Goal: Transaction & Acquisition: Purchase product/service

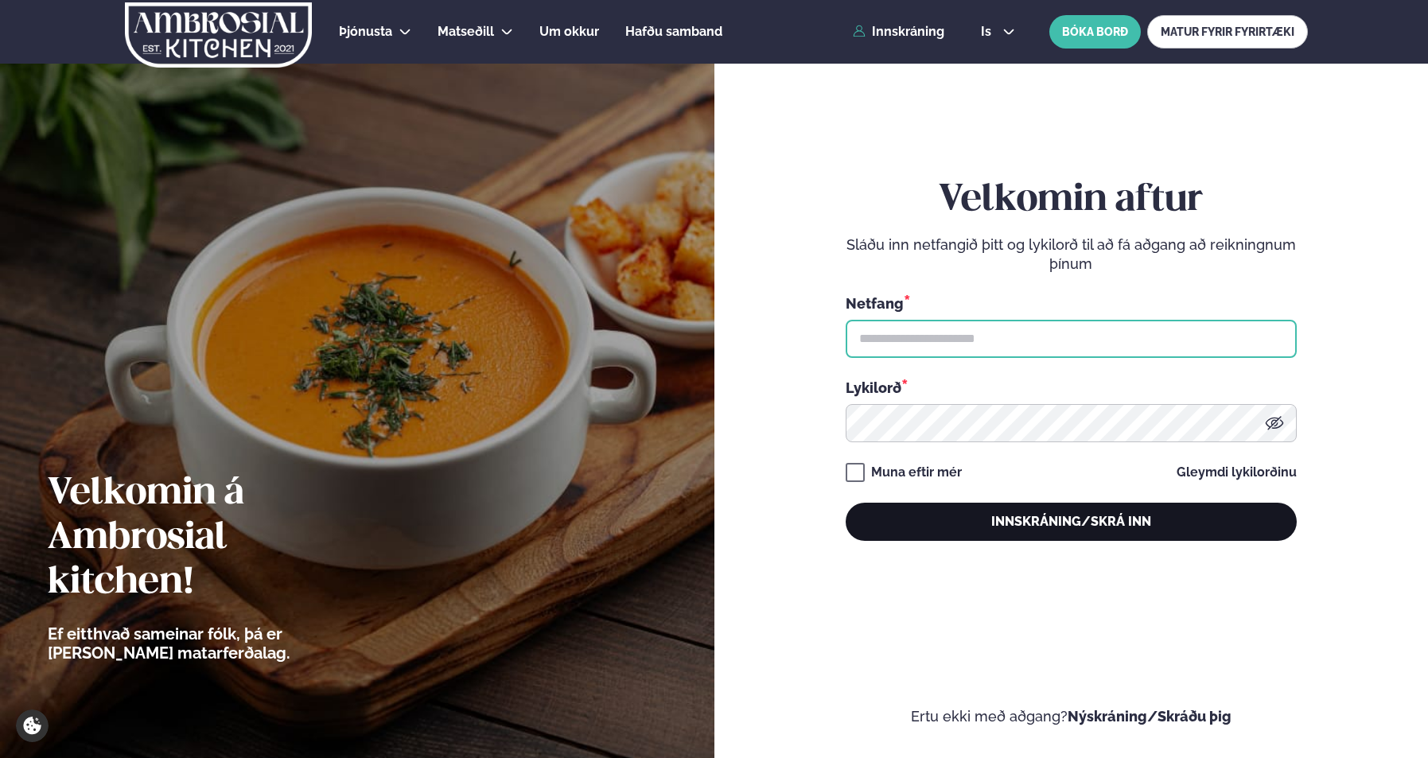
type input "**********"
click at [1001, 521] on button "Innskráning/Skrá inn" at bounding box center [1070, 522] width 451 height 38
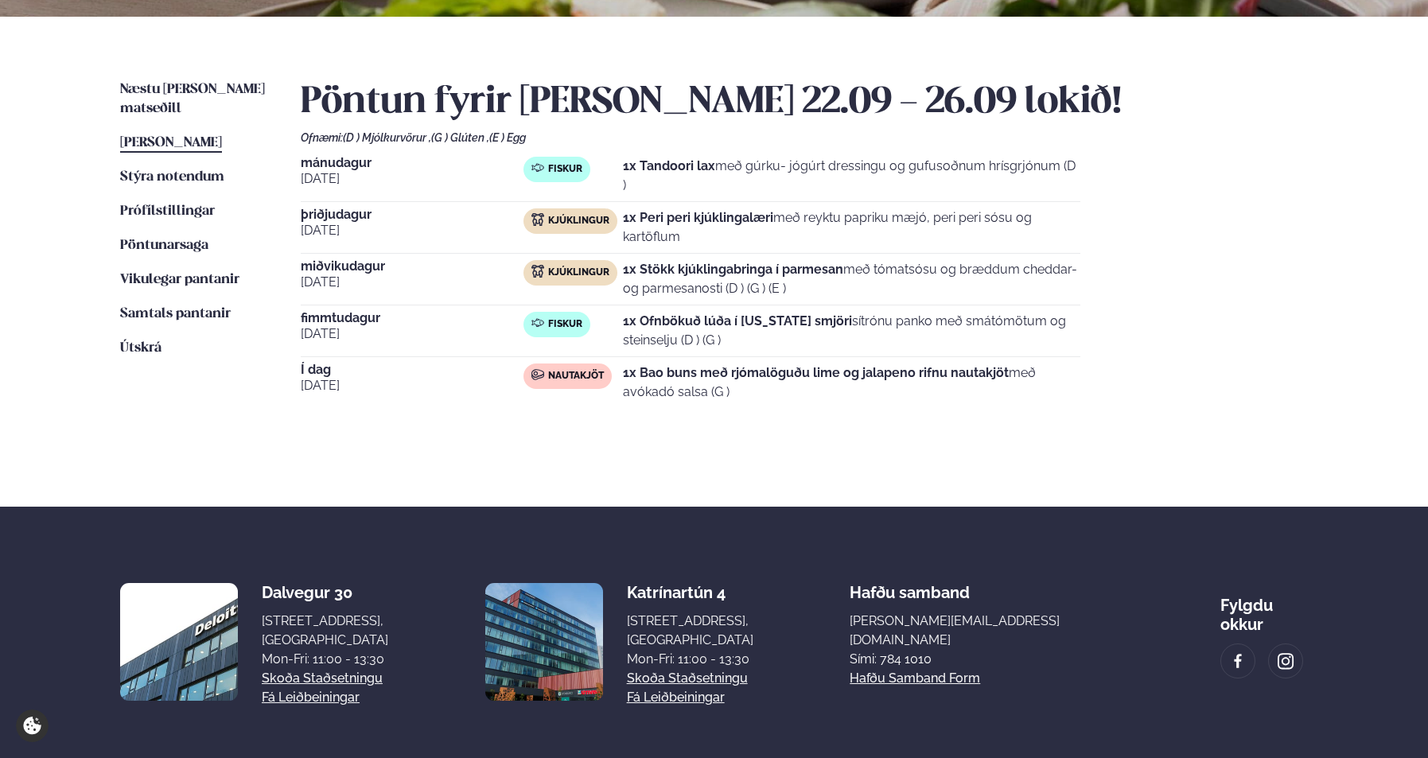
scroll to position [353, 0]
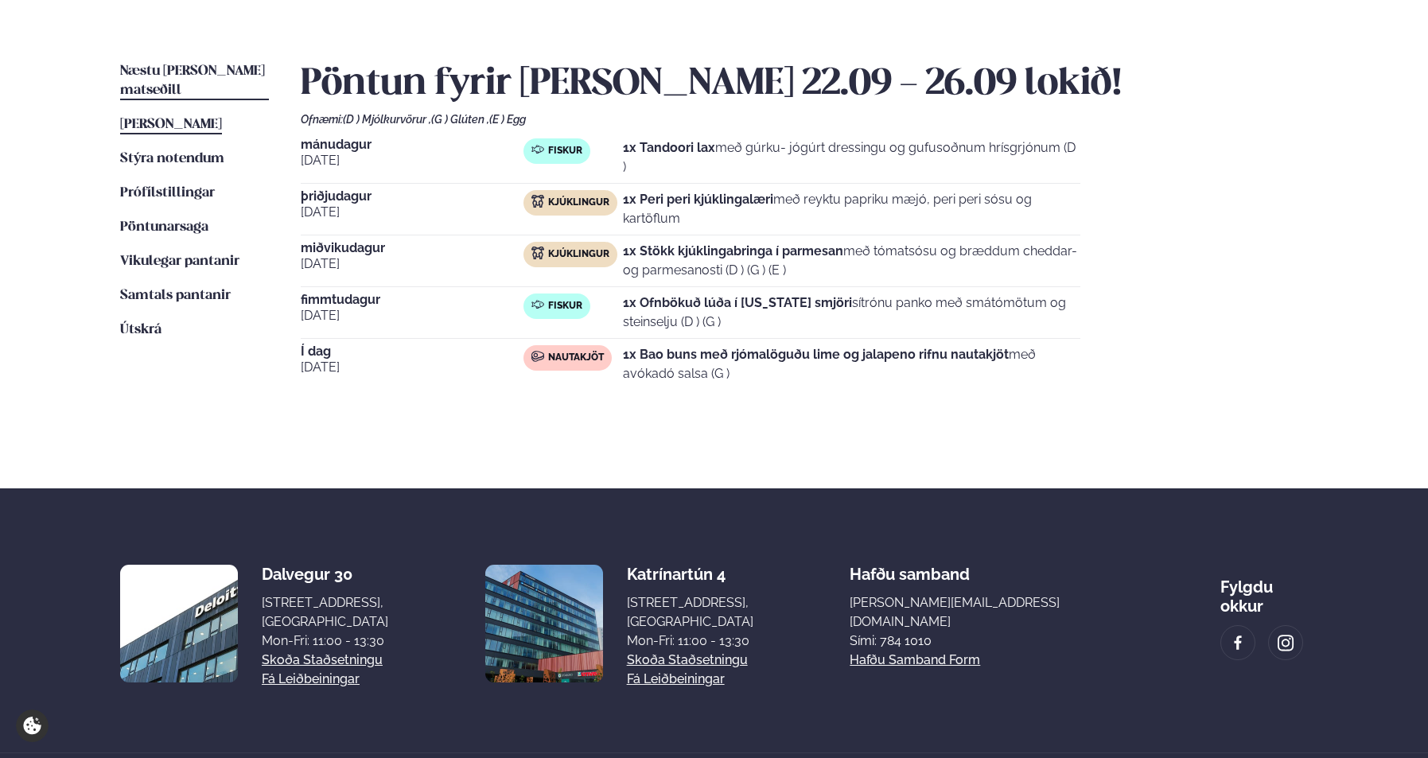
click at [150, 68] on span "Næstu [PERSON_NAME] matseðill" at bounding box center [192, 80] width 145 height 33
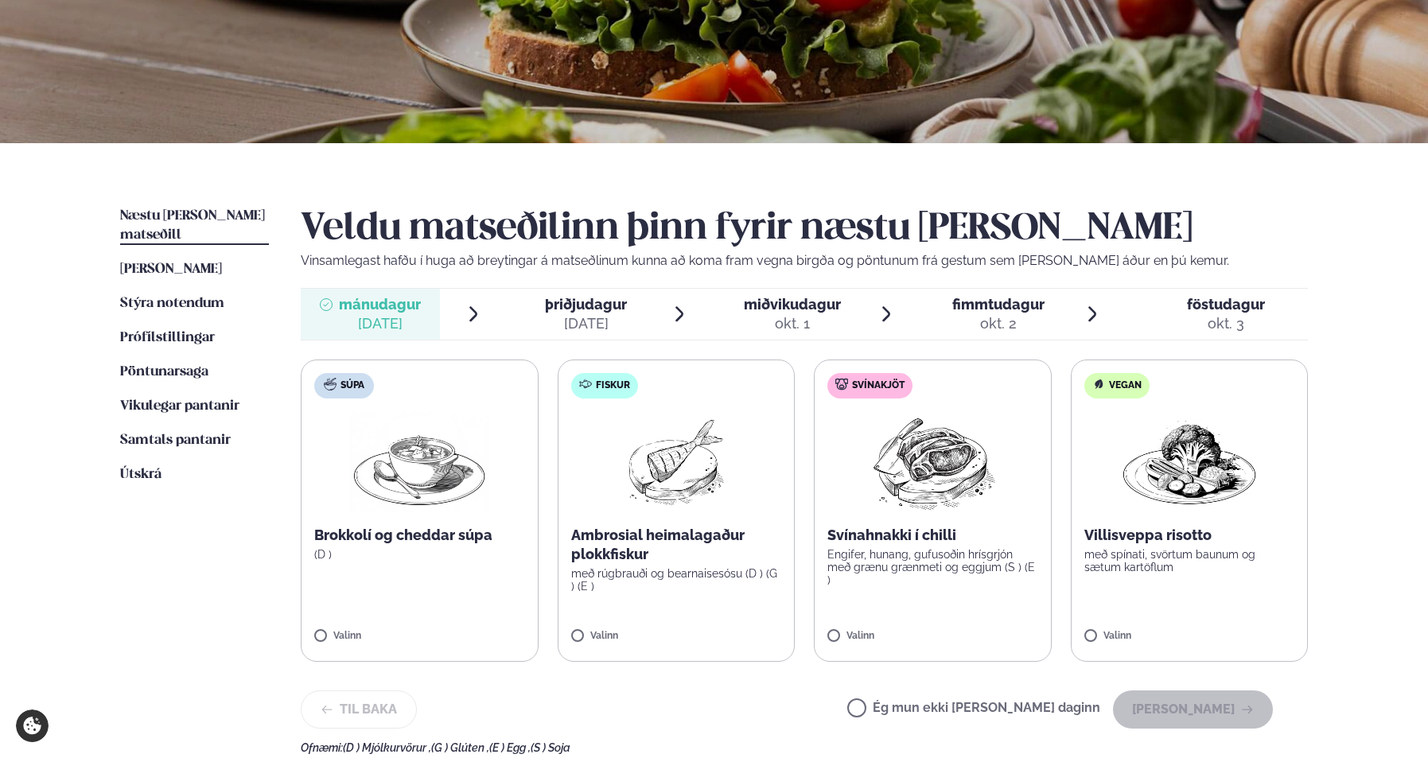
scroll to position [363, 0]
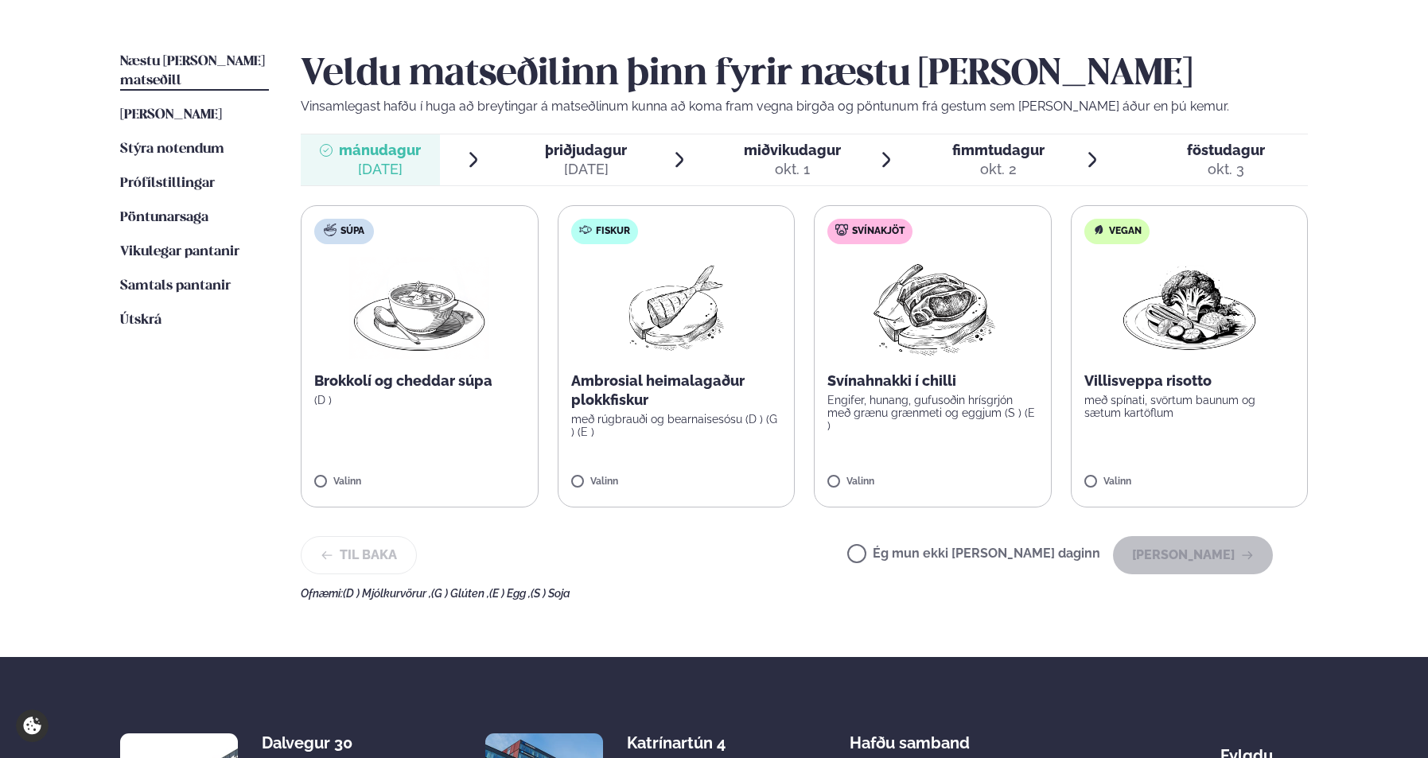
click at [1172, 414] on p "með spínati, svörtum baunum og sætum kartöflum" at bounding box center [1189, 406] width 211 height 25
click at [1191, 561] on button "[PERSON_NAME]" at bounding box center [1193, 555] width 160 height 38
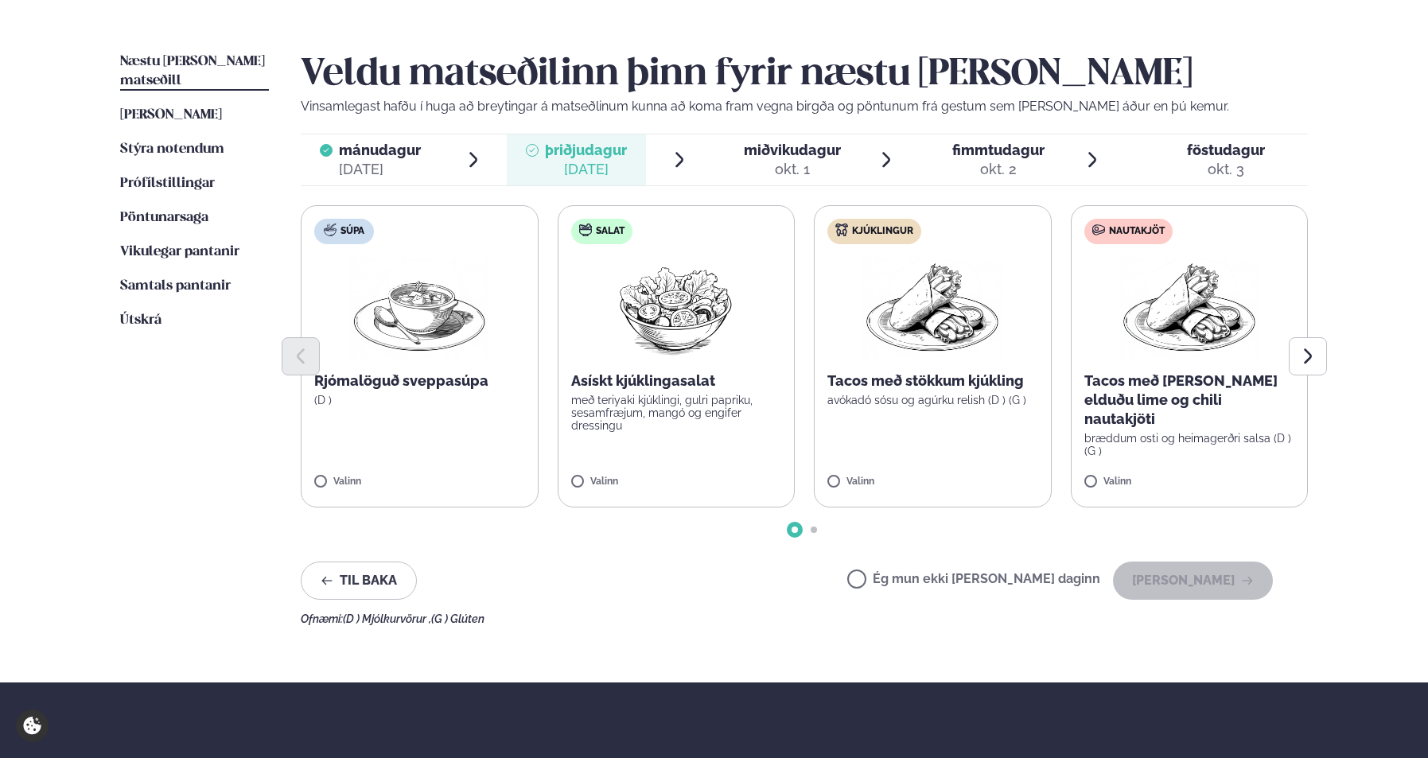
click at [909, 452] on label "Kjúklingur Tacos með stökkum kjúkling avókadó sósu og agúrku relish (D ) (G ) V…" at bounding box center [933, 356] width 238 height 302
click at [1183, 581] on button "[PERSON_NAME]" at bounding box center [1193, 580] width 160 height 38
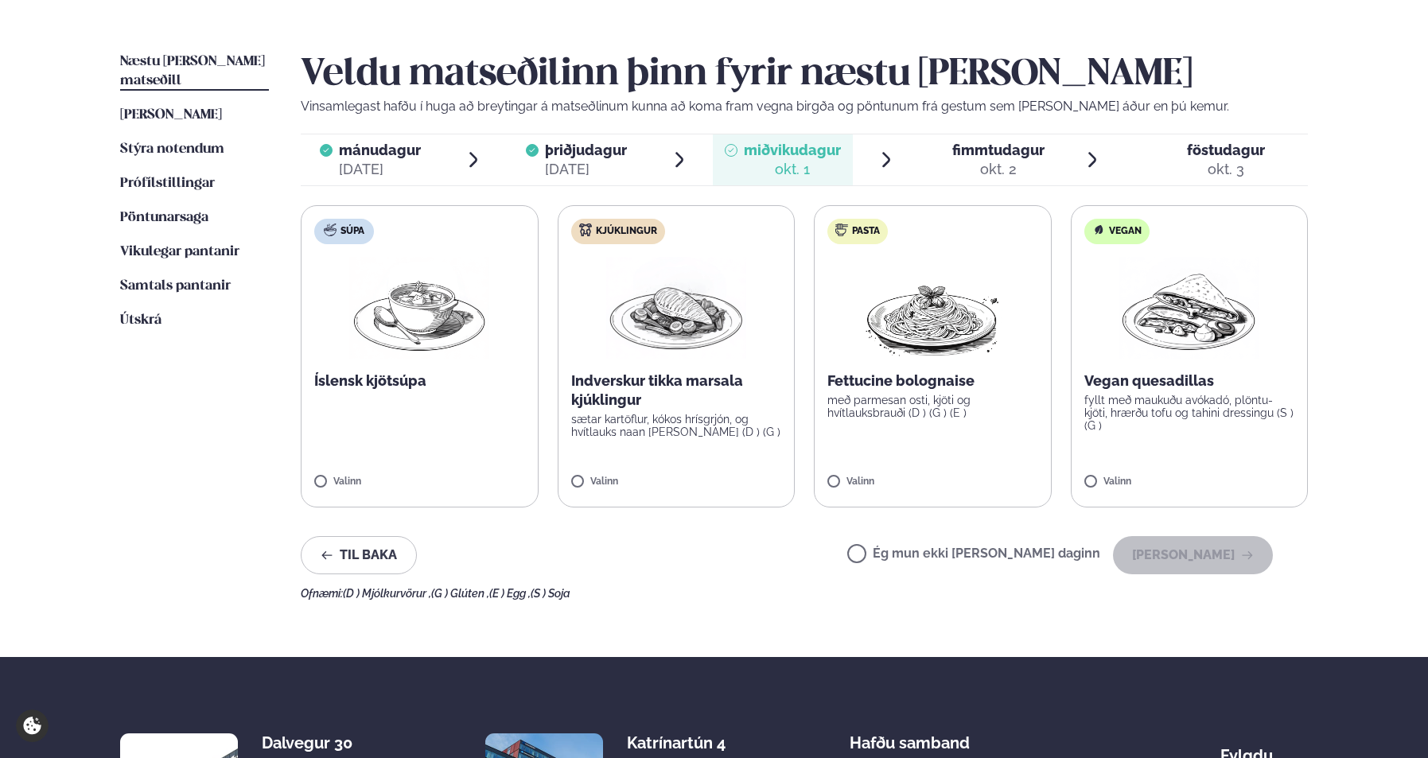
click at [720, 386] on p "Indverskur tikka marsala kjúklingur" at bounding box center [676, 390] width 211 height 38
click at [1173, 554] on button "[PERSON_NAME]" at bounding box center [1193, 555] width 160 height 38
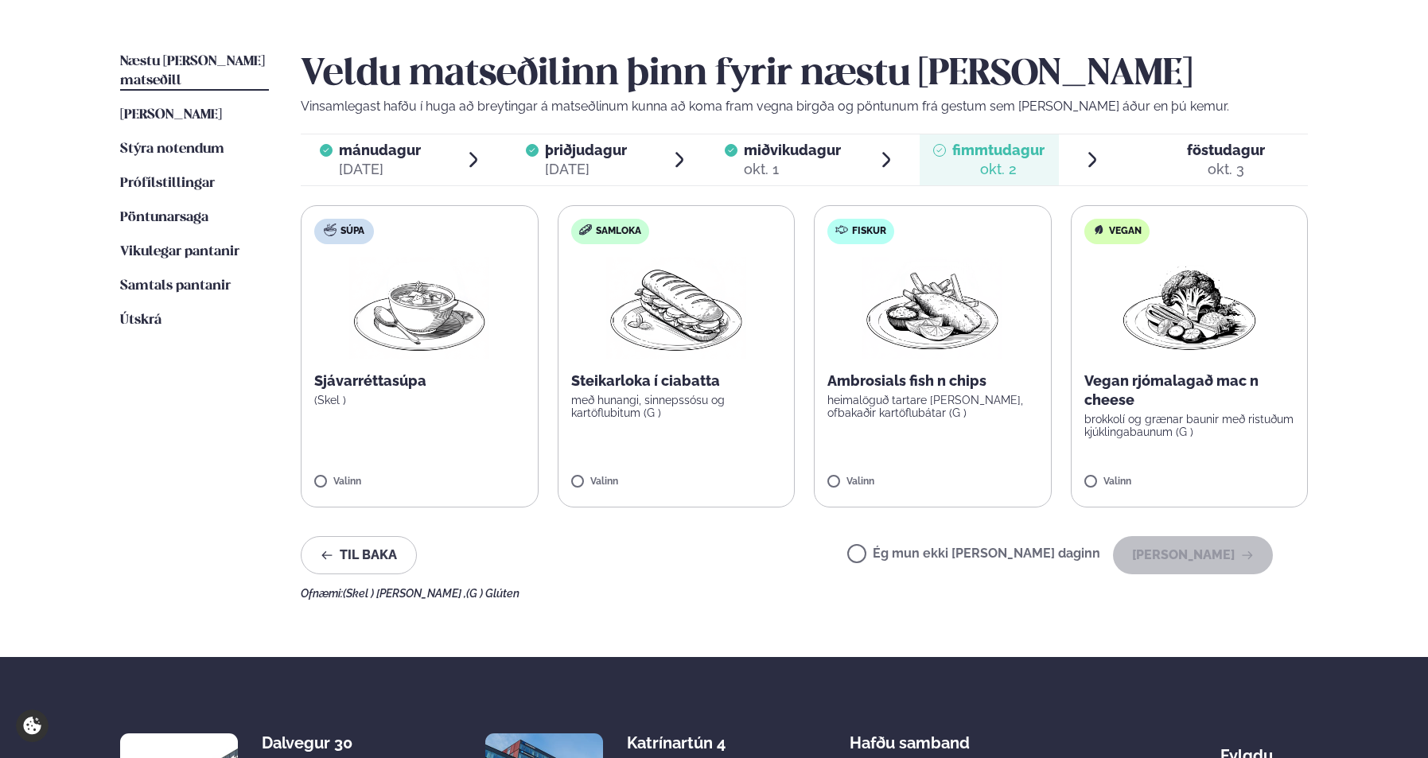
click at [906, 422] on label "Fiskur Ambrosials fish n chips heimalöguð tartare [PERSON_NAME], ofbakaðir kart…" at bounding box center [933, 356] width 238 height 302
click at [1249, 566] on button "[PERSON_NAME]" at bounding box center [1193, 555] width 160 height 38
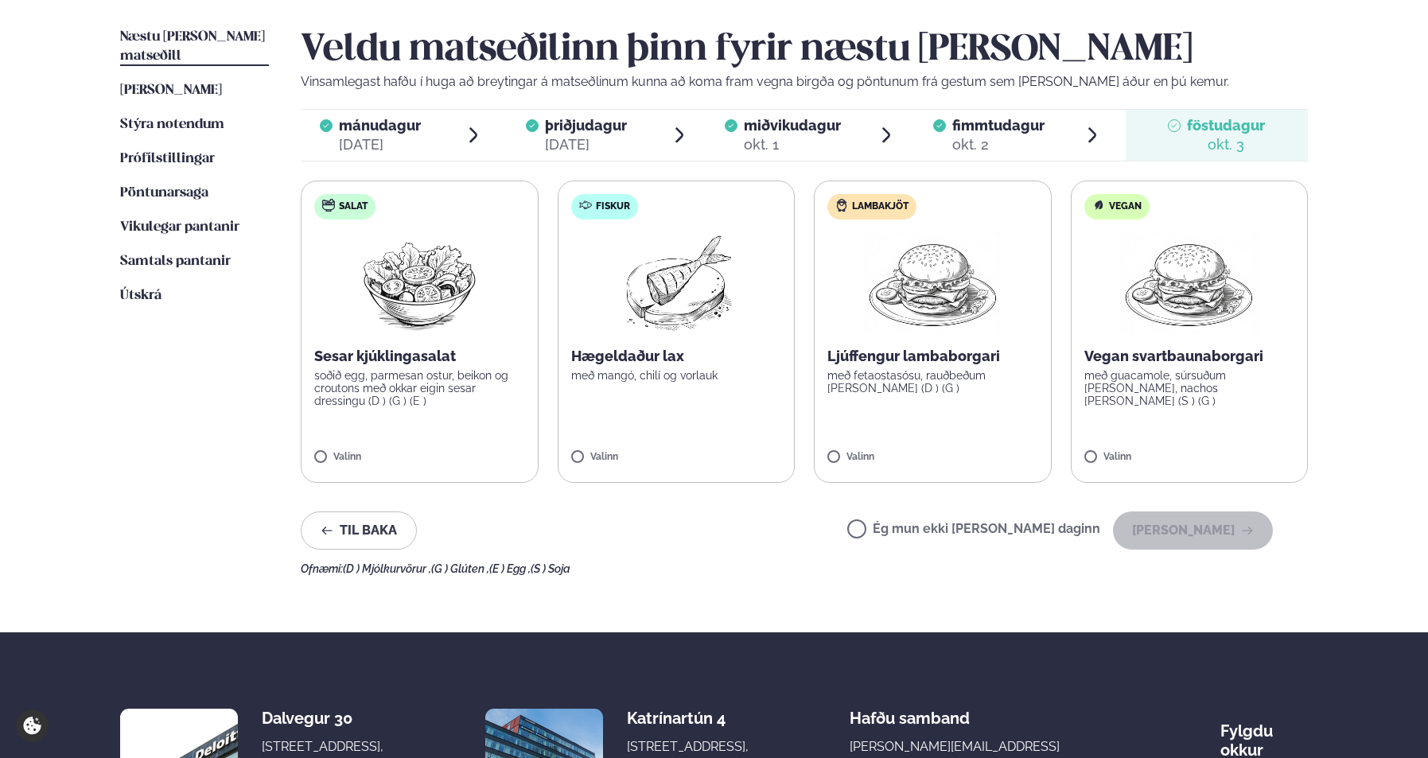
scroll to position [388, 0]
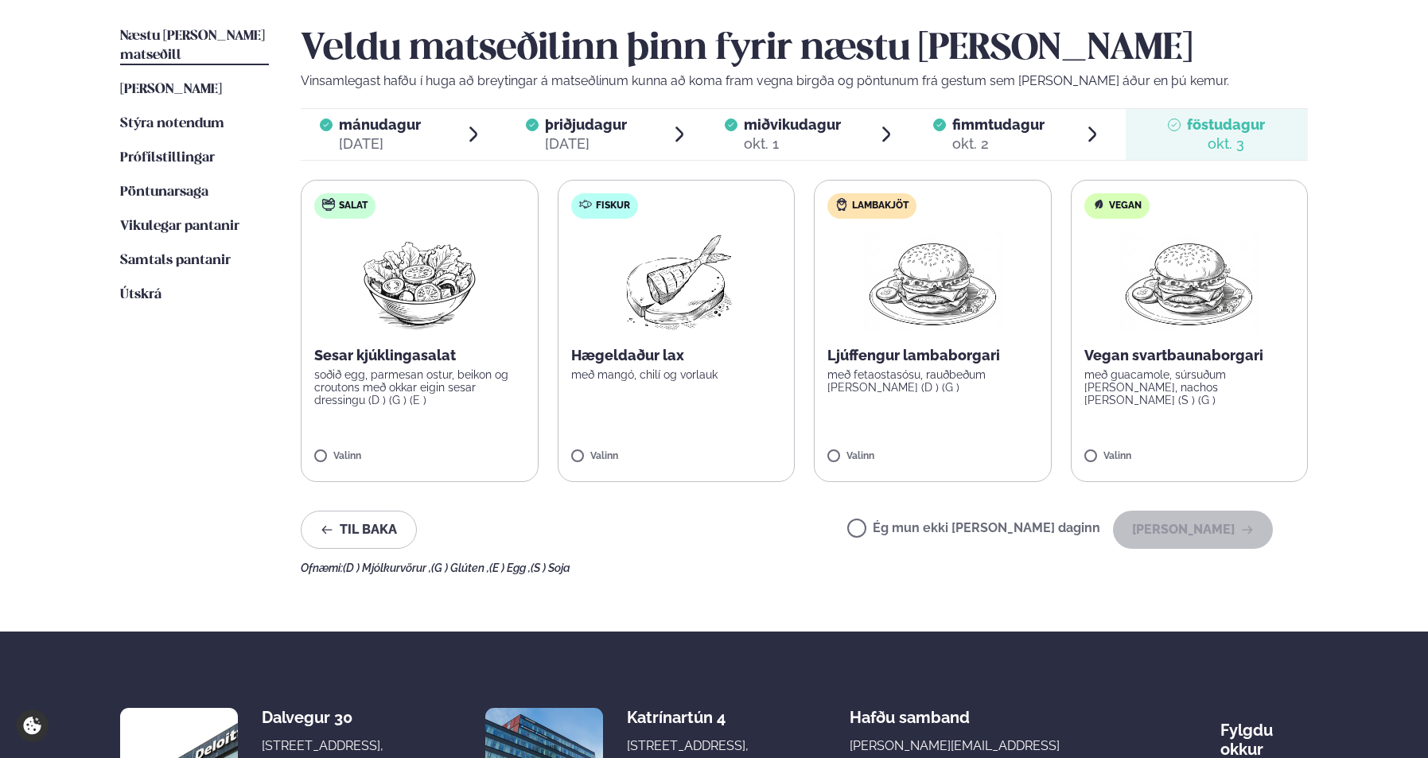
click at [694, 402] on label "Fiskur Hægeldaður lax með mangó, chilí og [PERSON_NAME]" at bounding box center [677, 331] width 238 height 302
click at [1195, 532] on button "[PERSON_NAME]" at bounding box center [1193, 530] width 160 height 38
